Goal: Transaction & Acquisition: Book appointment/travel/reservation

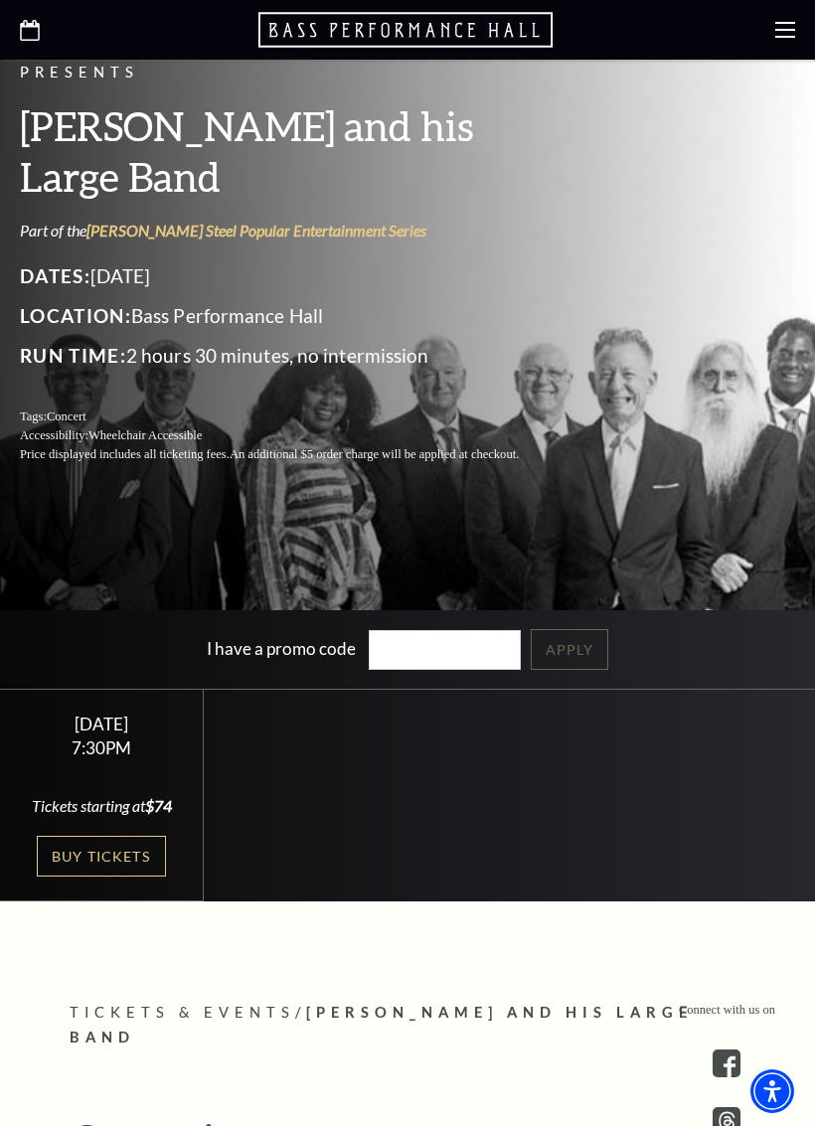
scroll to position [366, 0]
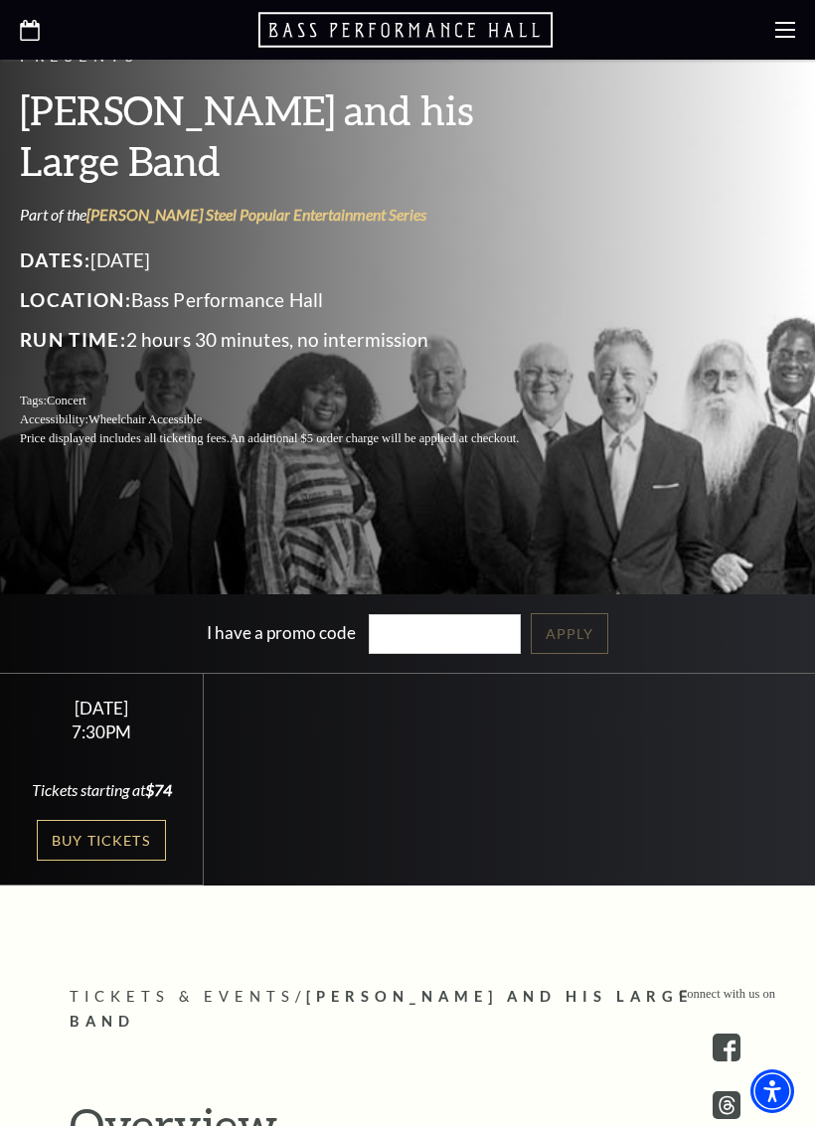
click at [116, 845] on link "Buy Tickets" at bounding box center [101, 840] width 129 height 41
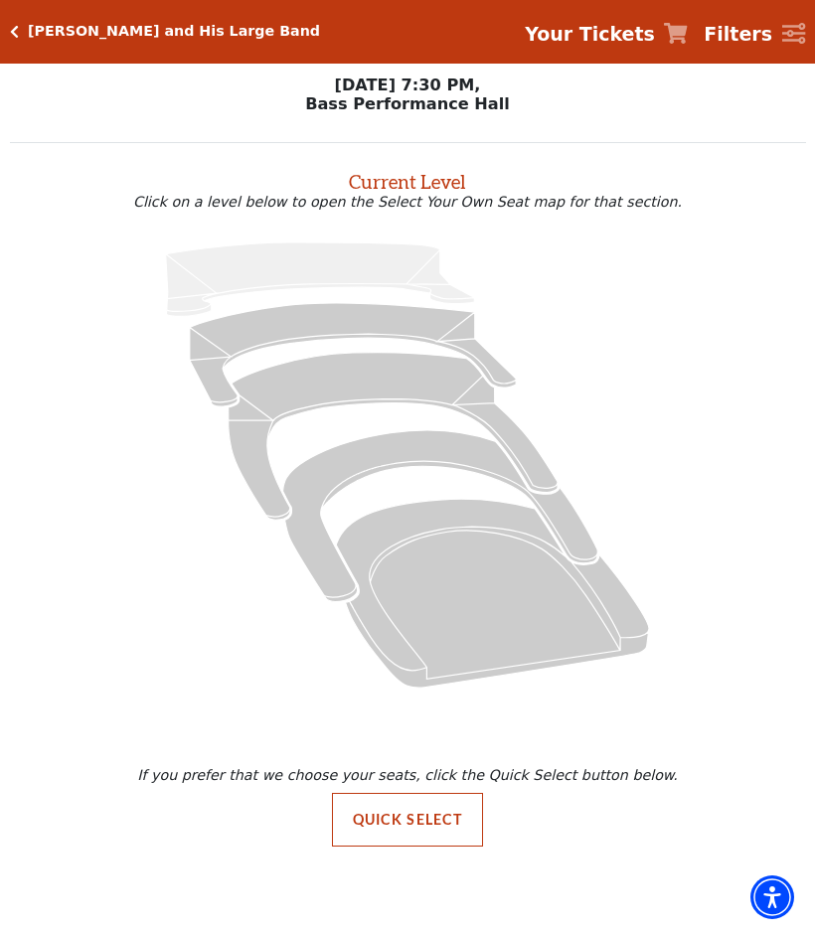
click at [450, 518] on icon "Orchestra / Parterre Circle - Seats Available: 23" at bounding box center [492, 593] width 313 height 189
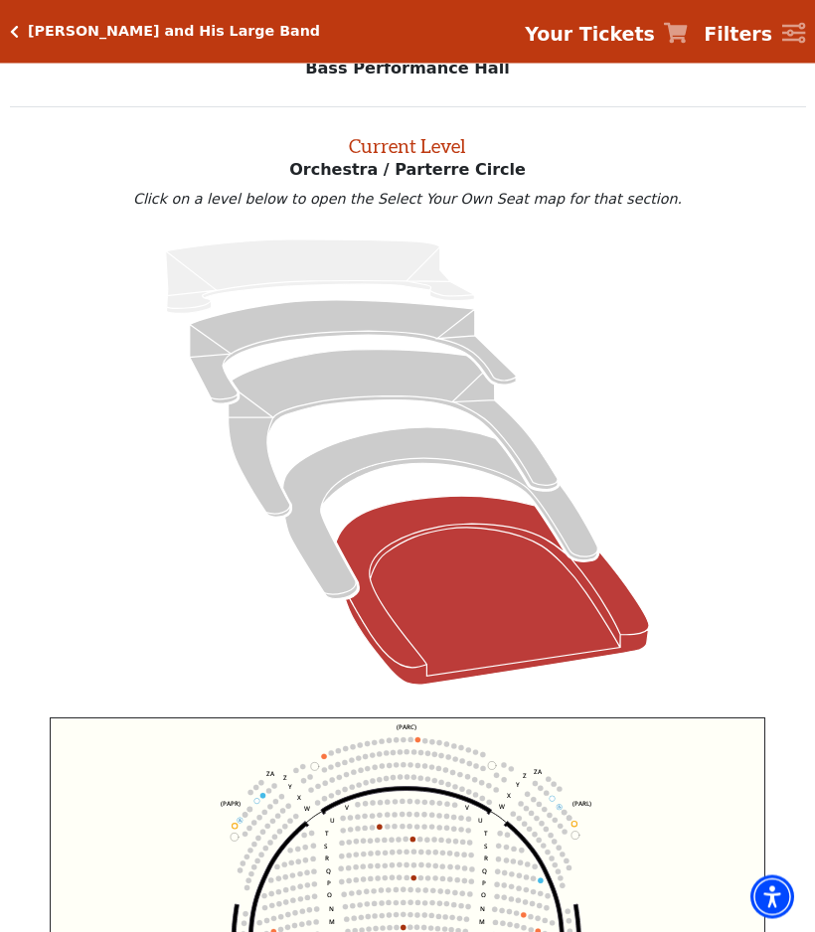
scroll to position [76, 0]
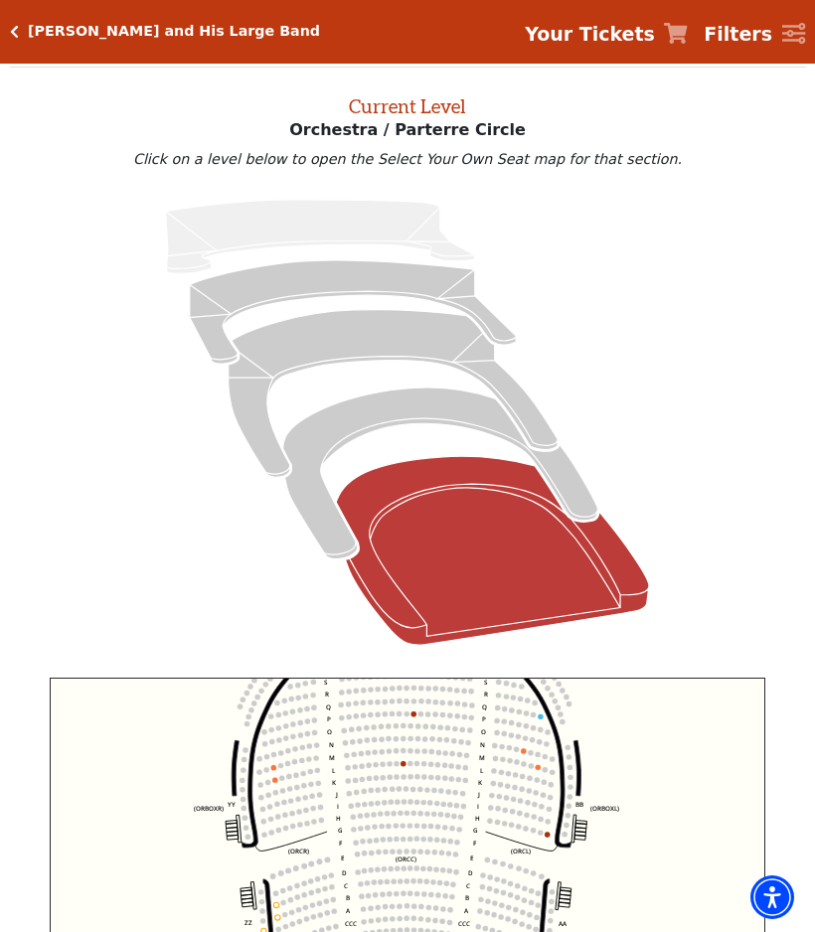
click at [273, 783] on circle at bounding box center [274, 780] width 5 height 5
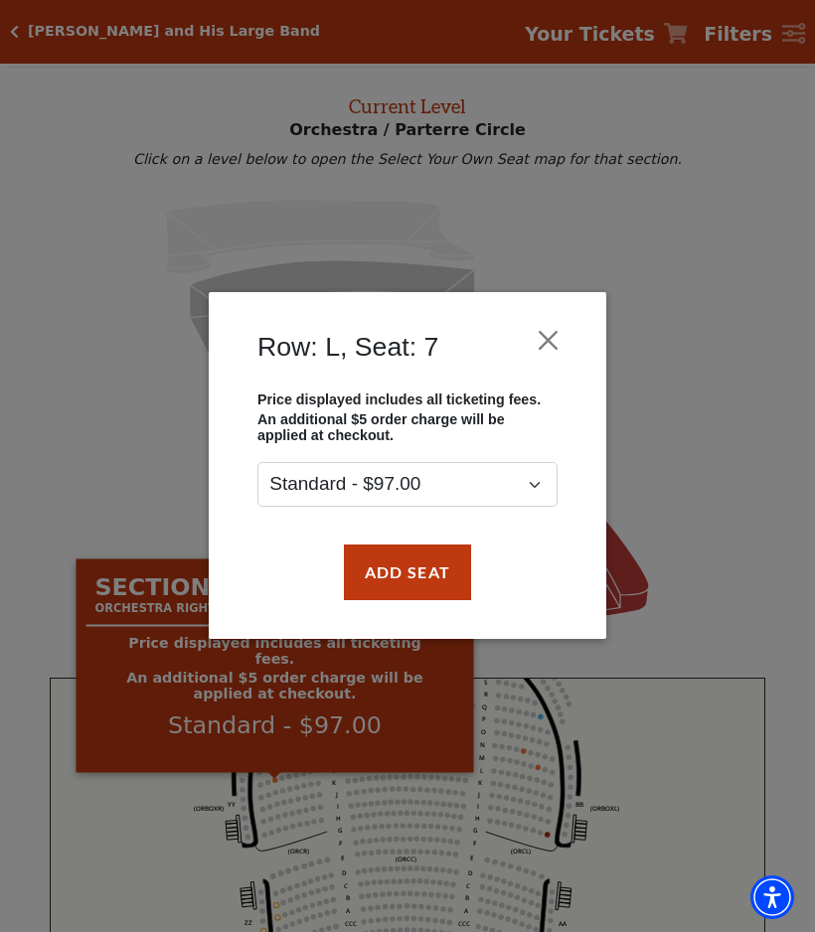
click at [747, 456] on div "Row: L, Seat: 7 Price displayed includes all ticketing fees. An additional $5 o…" at bounding box center [407, 466] width 815 height 932
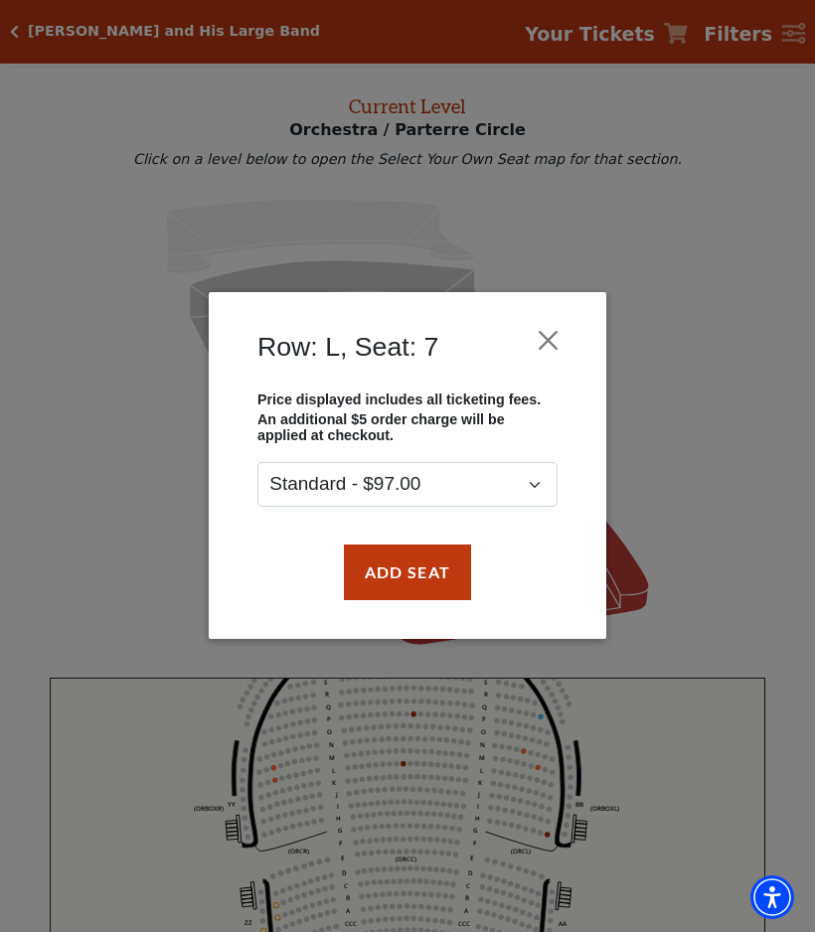
click at [554, 333] on button "Close" at bounding box center [549, 341] width 38 height 38
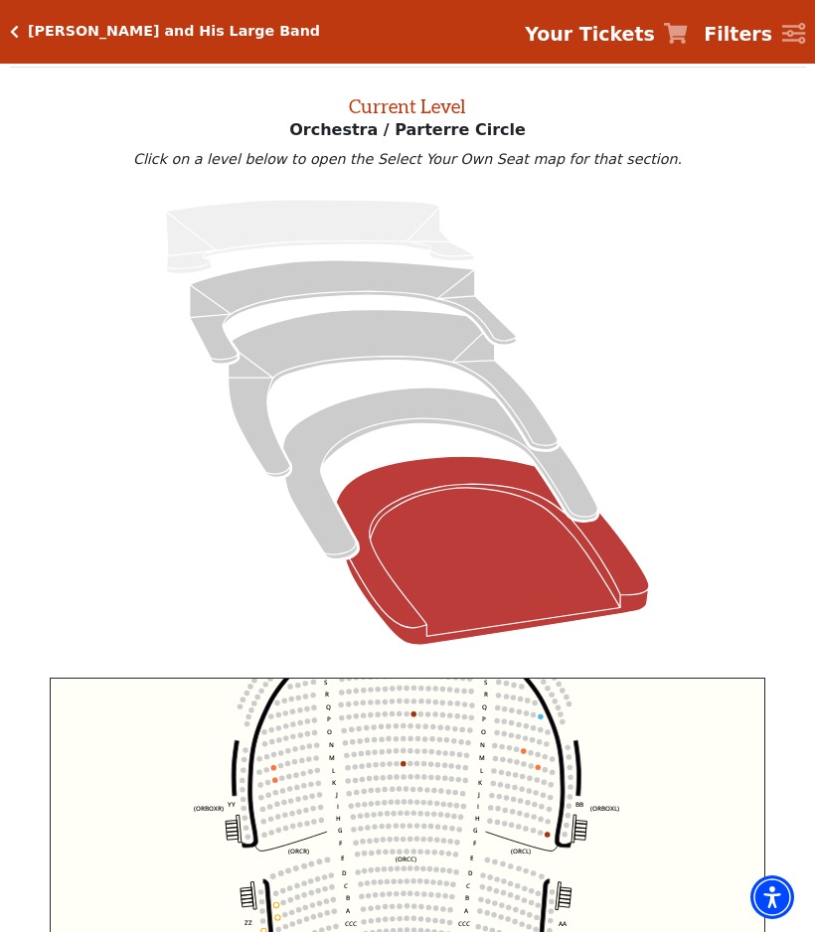
click at [433, 402] on icon "Box Tier - Seats Available: 12" at bounding box center [440, 474] width 315 height 172
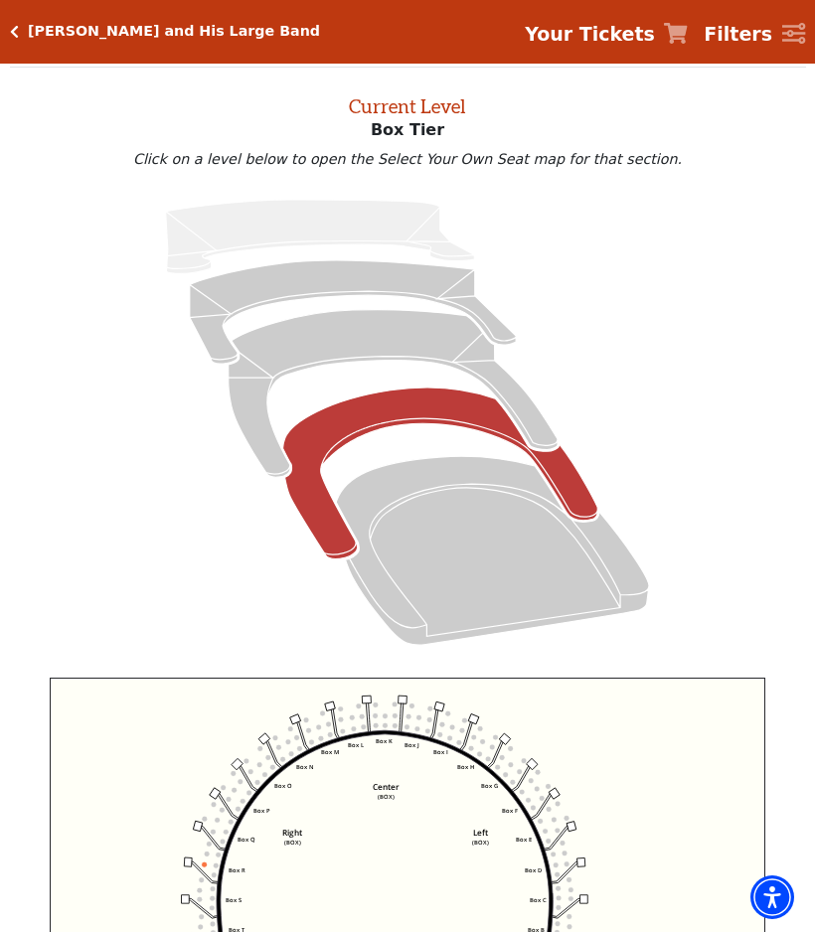
click at [371, 337] on icon "Mezzanine - Seats Available: 53" at bounding box center [393, 394] width 329 height 168
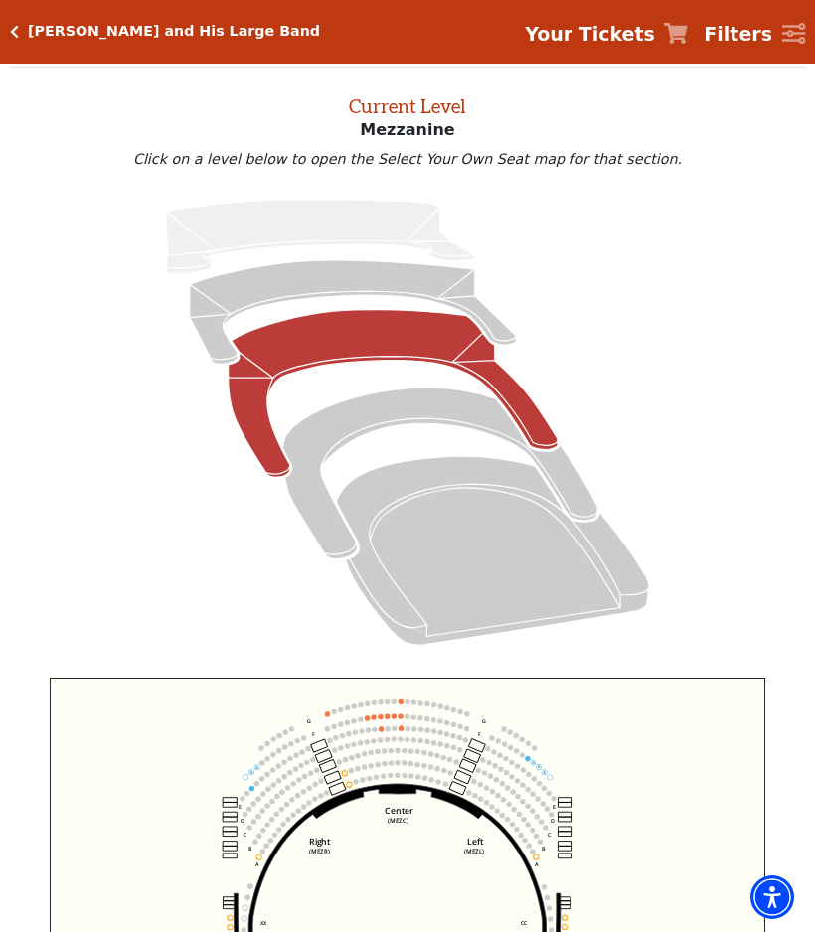
click at [356, 276] on icon "Lower Gallery - Seats Available: 235" at bounding box center [353, 311] width 326 height 103
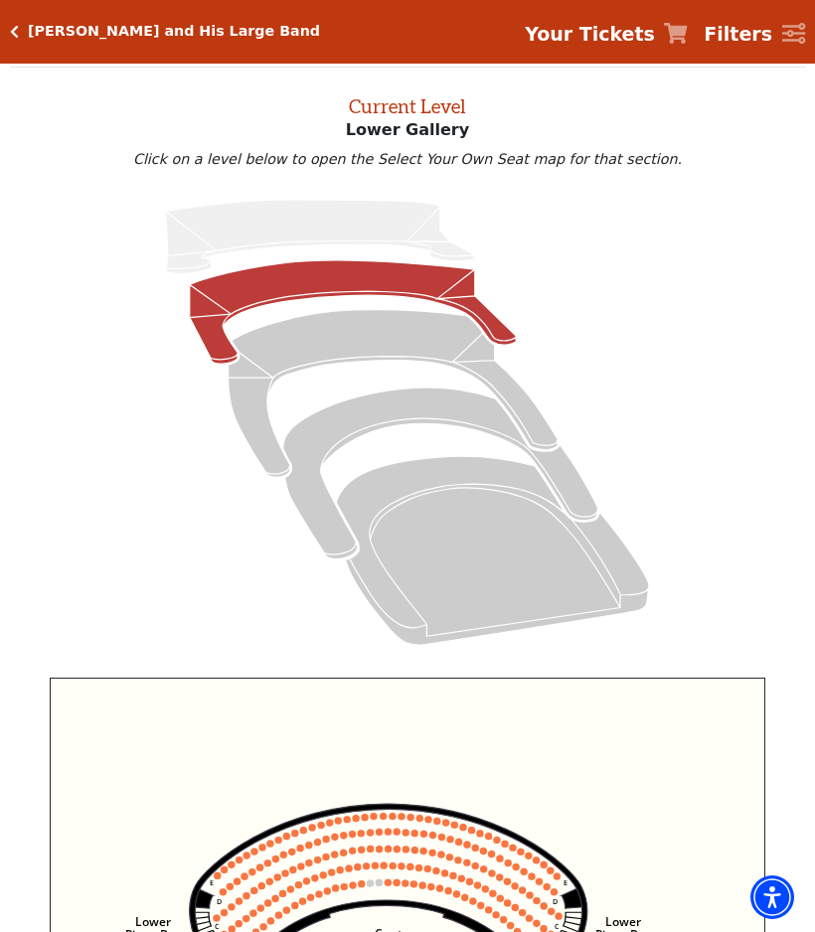
scroll to position [0, 0]
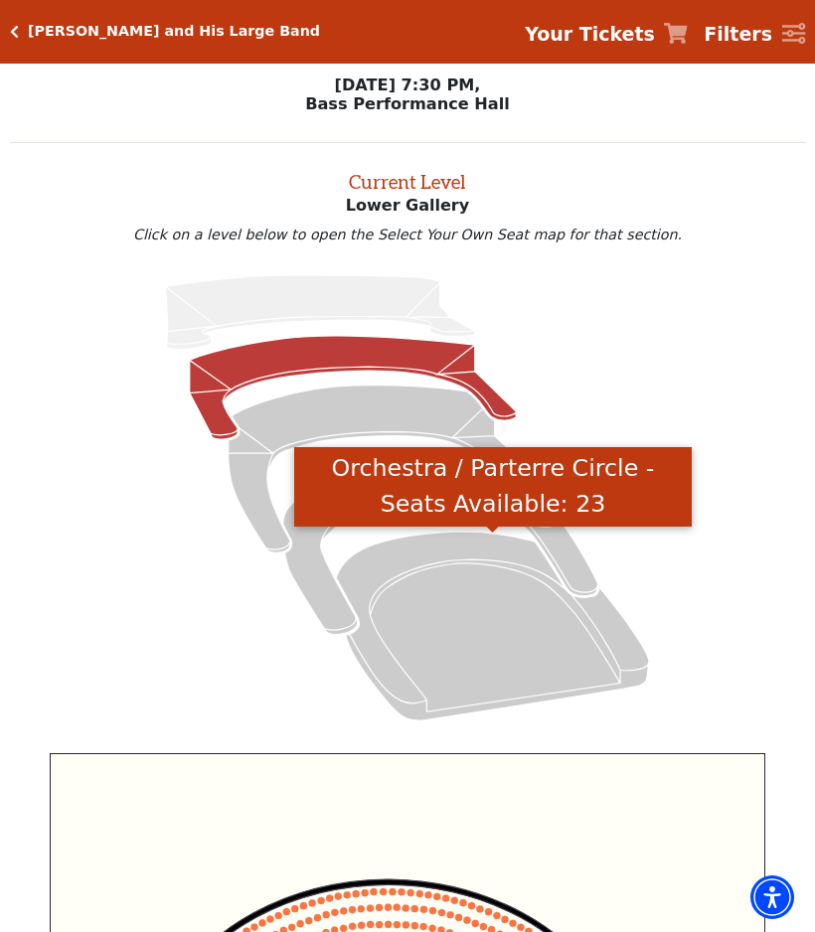
click at [510, 647] on icon "Orchestra / Parterre Circle - Seats Available: 23" at bounding box center [492, 626] width 313 height 189
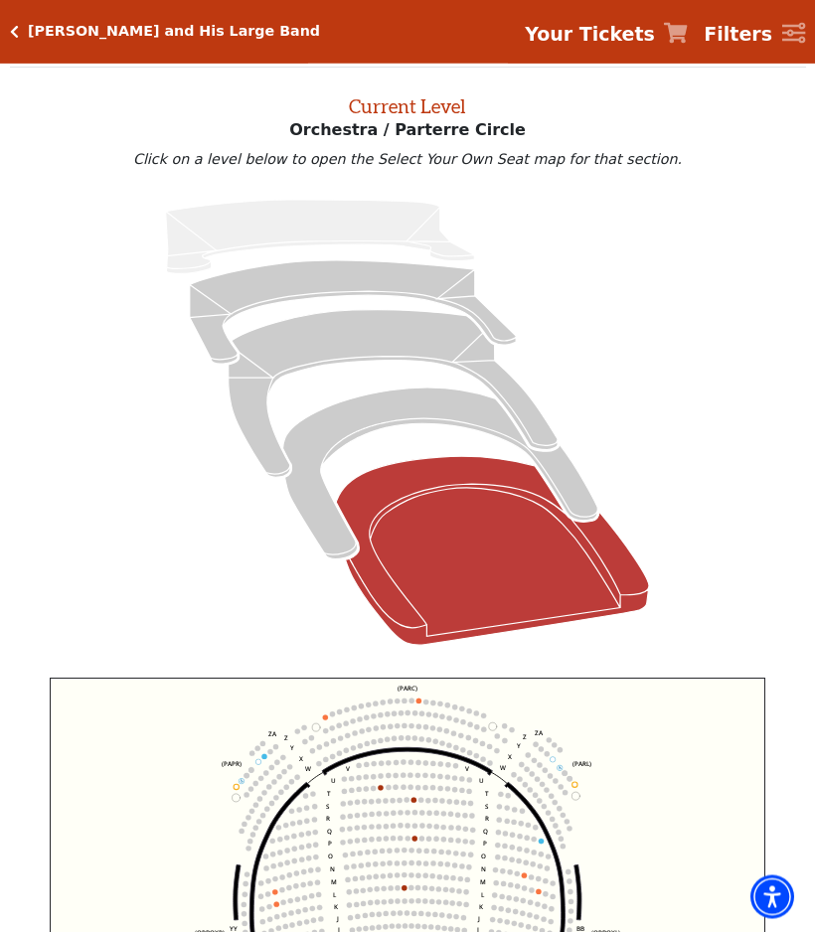
scroll to position [76, 0]
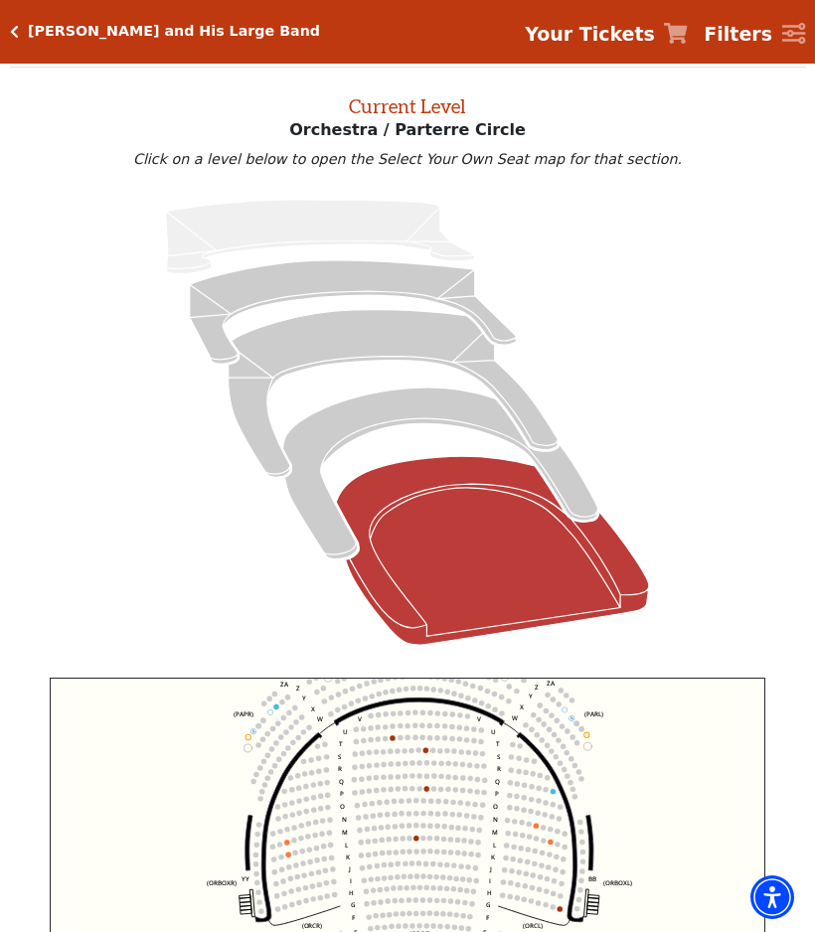
click at [295, 843] on circle at bounding box center [293, 840] width 5 height 5
click at [286, 845] on circle at bounding box center [286, 843] width 5 height 5
